Goal: Find specific page/section: Find specific page/section

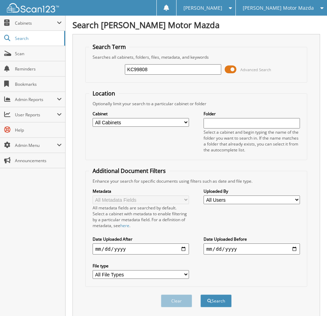
type input "KC99808"
click at [200, 294] on button "Search" at bounding box center [215, 300] width 31 height 13
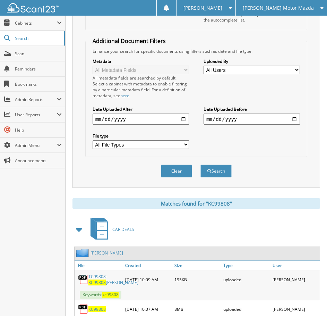
scroll to position [164, 0]
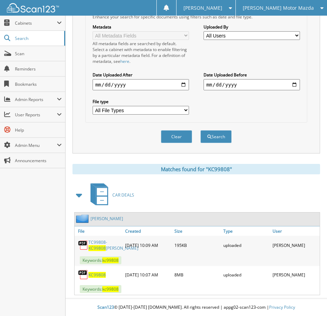
click at [99, 248] on span "KC99808" at bounding box center [96, 248] width 17 height 6
click at [96, 274] on span "KC99808" at bounding box center [96, 274] width 17 height 6
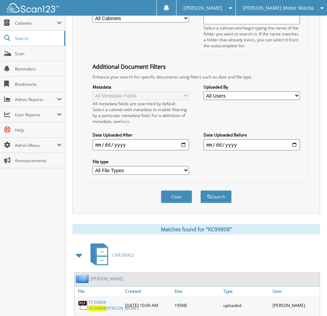
scroll to position [0, 0]
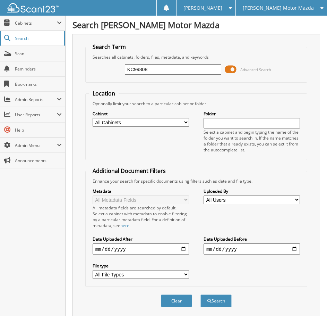
click at [47, 35] on link "Search" at bounding box center [32, 38] width 65 height 15
click at [300, 51] on fieldset "Search Term Searches all cabinets, folders, files, metadata, and keywords Advan…" at bounding box center [196, 63] width 222 height 40
